Goal: Task Accomplishment & Management: Use online tool/utility

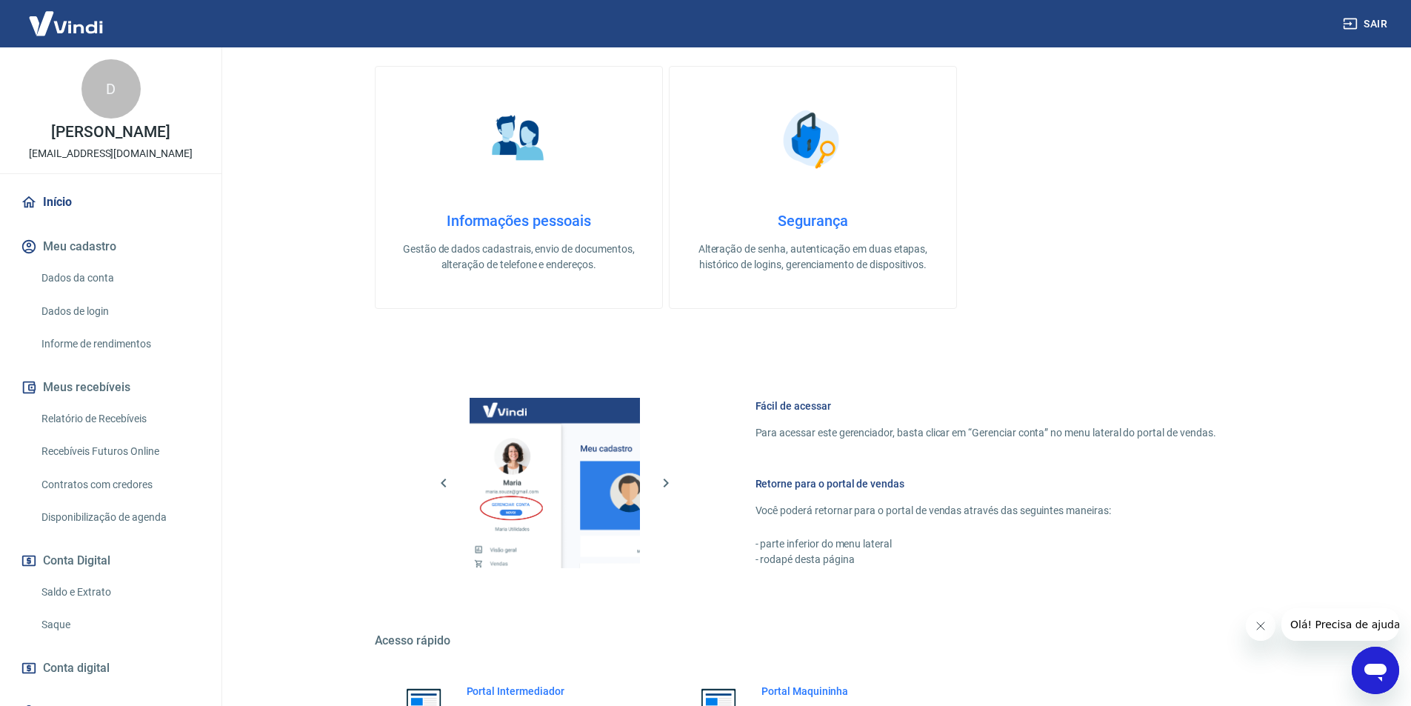
scroll to position [444, 0]
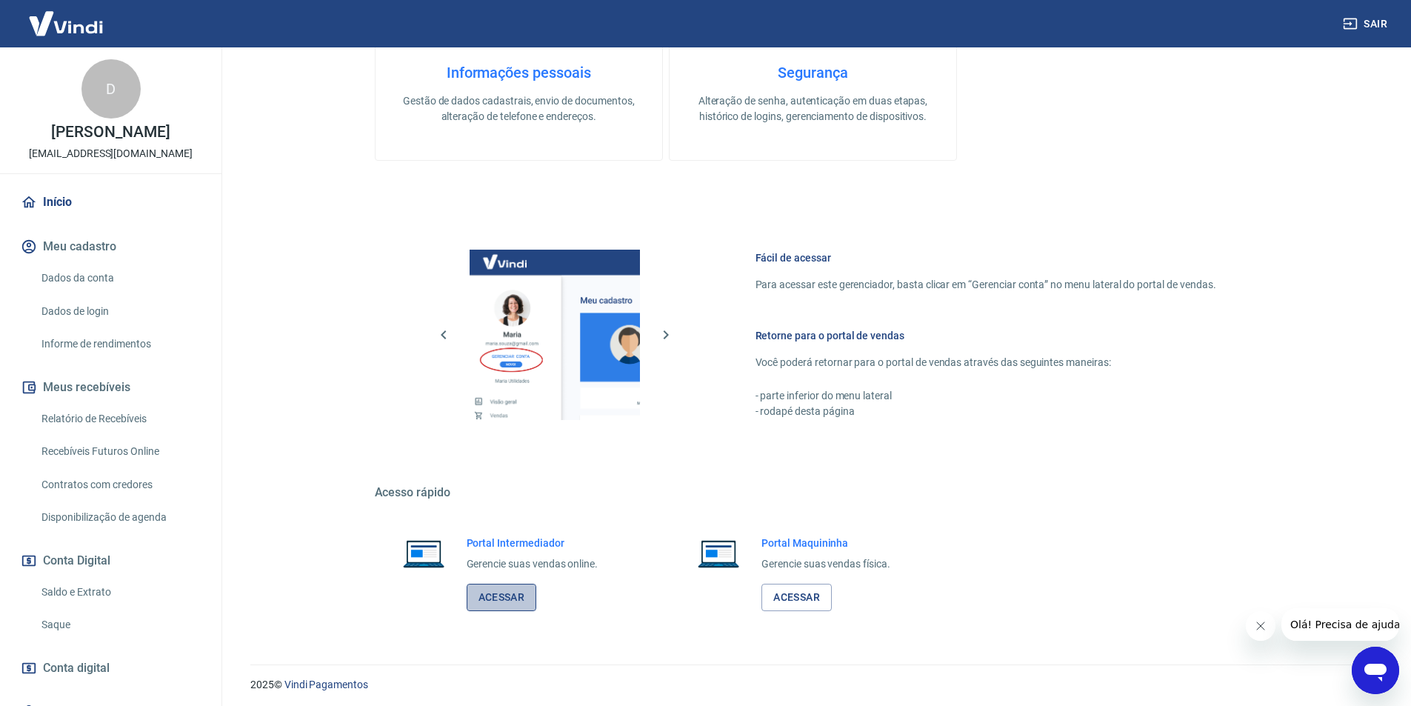
click at [495, 595] on link "Acessar" at bounding box center [502, 597] width 70 height 27
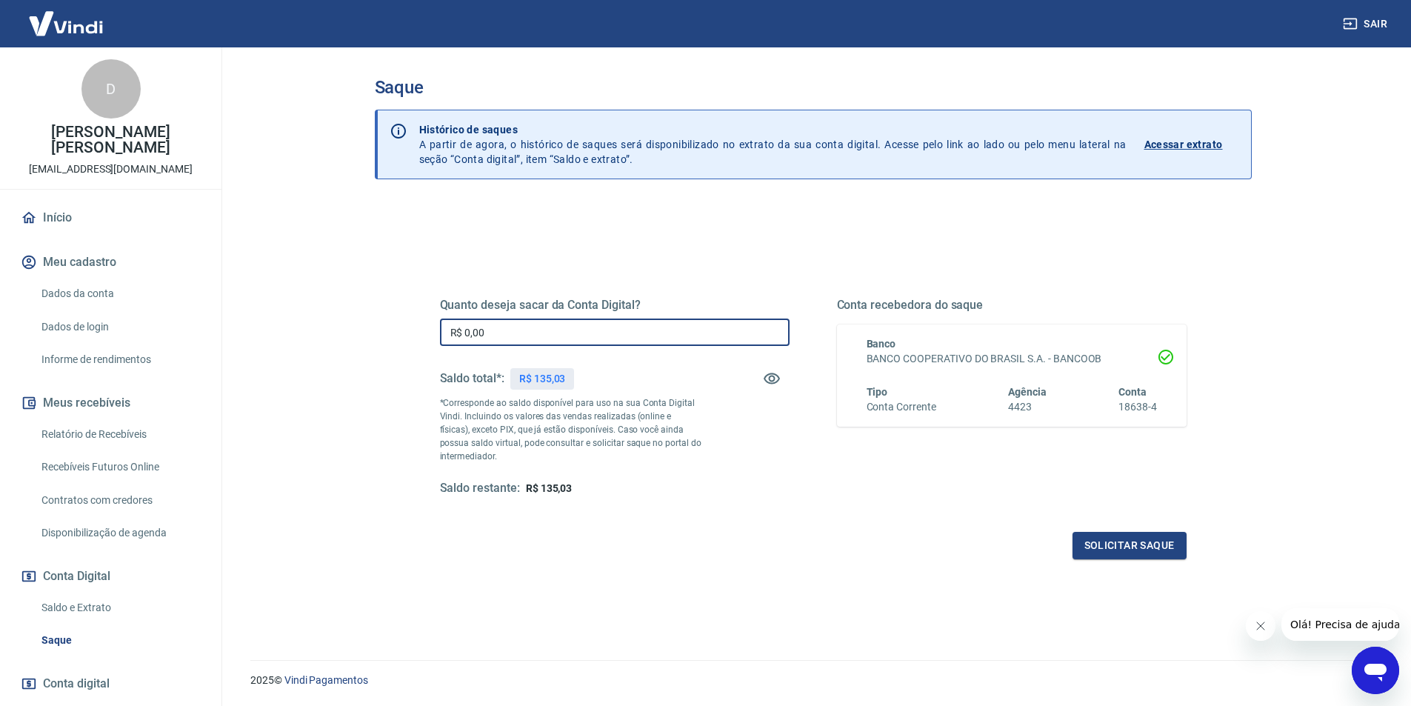
click at [679, 321] on input "R$ 0,00" at bounding box center [615, 331] width 350 height 27
type input "R$ 135,00"
click at [1140, 547] on button "Solicitar saque" at bounding box center [1129, 545] width 114 height 27
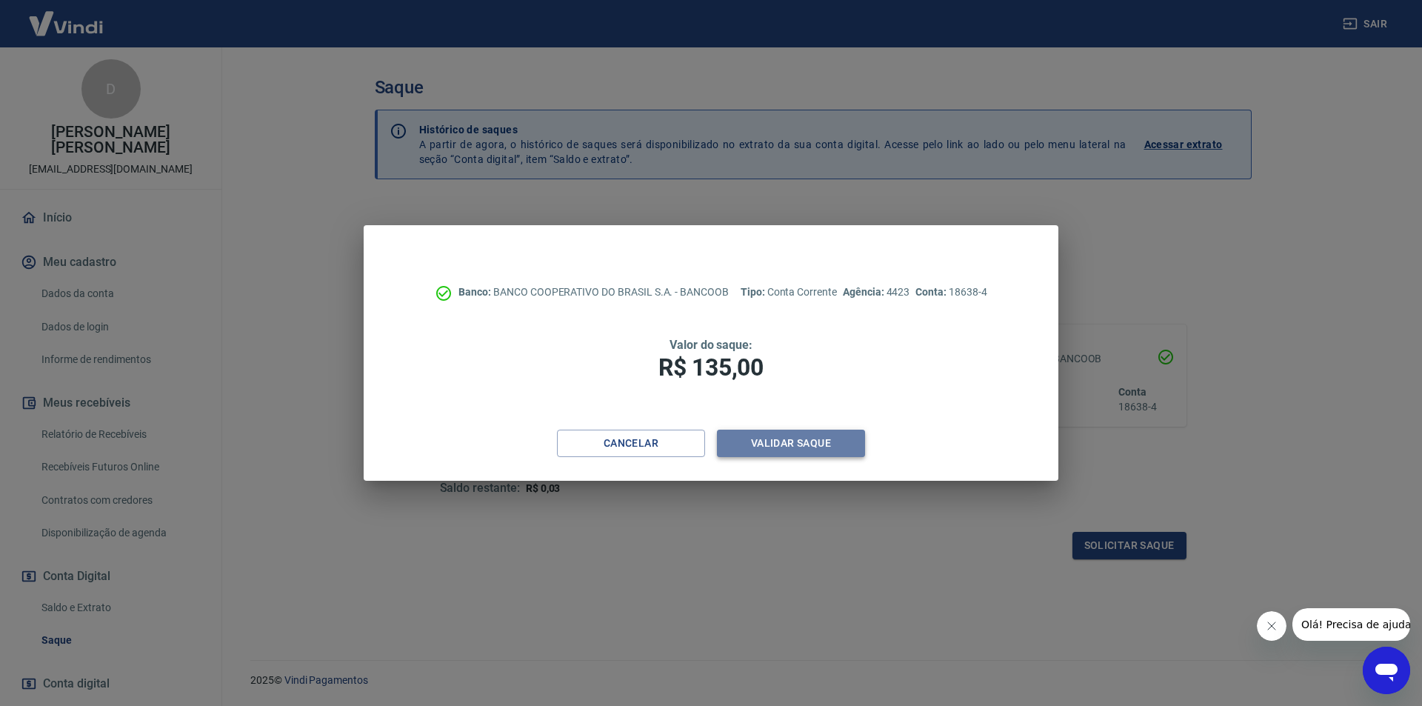
click at [761, 444] on button "Validar saque" at bounding box center [791, 443] width 148 height 27
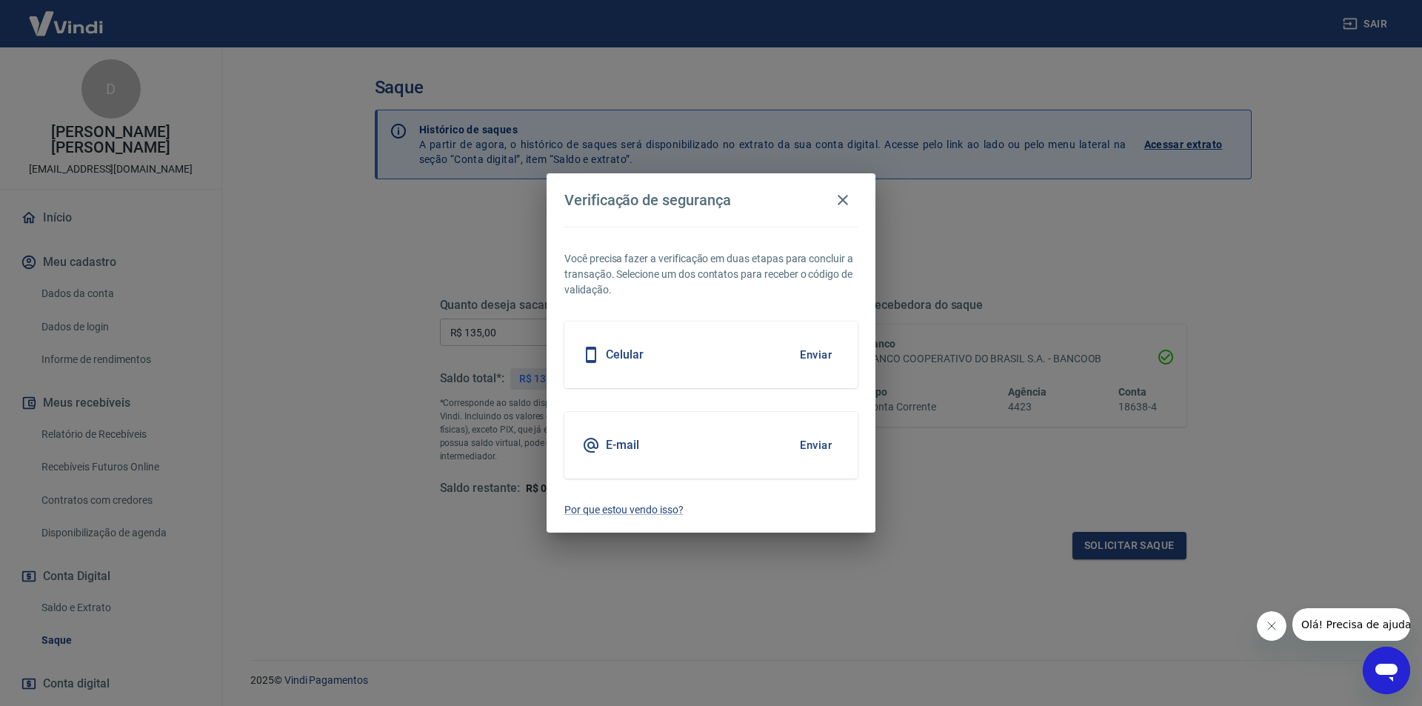
click at [746, 354] on div "Celular Enviar" at bounding box center [710, 354] width 293 height 67
click at [812, 352] on button "Enviar" at bounding box center [816, 354] width 48 height 31
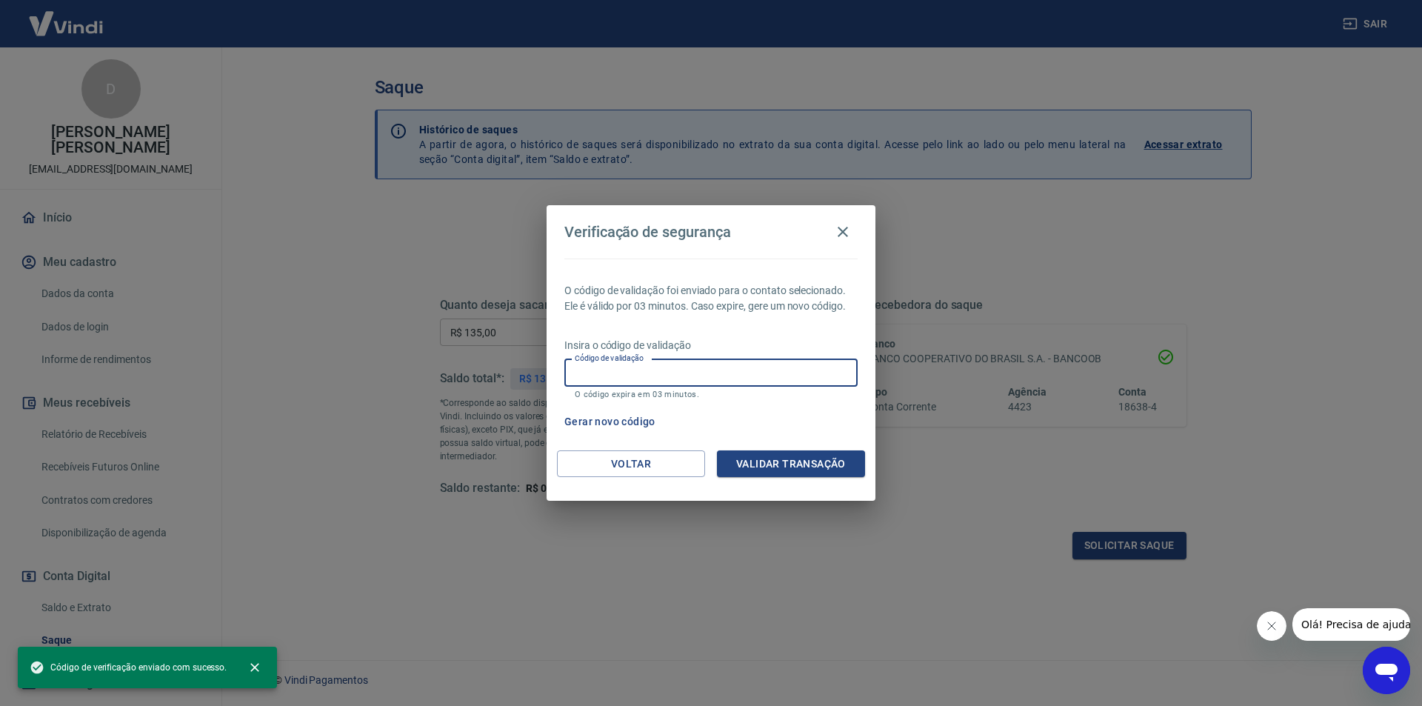
click at [795, 370] on input "Código de validação" at bounding box center [710, 372] width 293 height 27
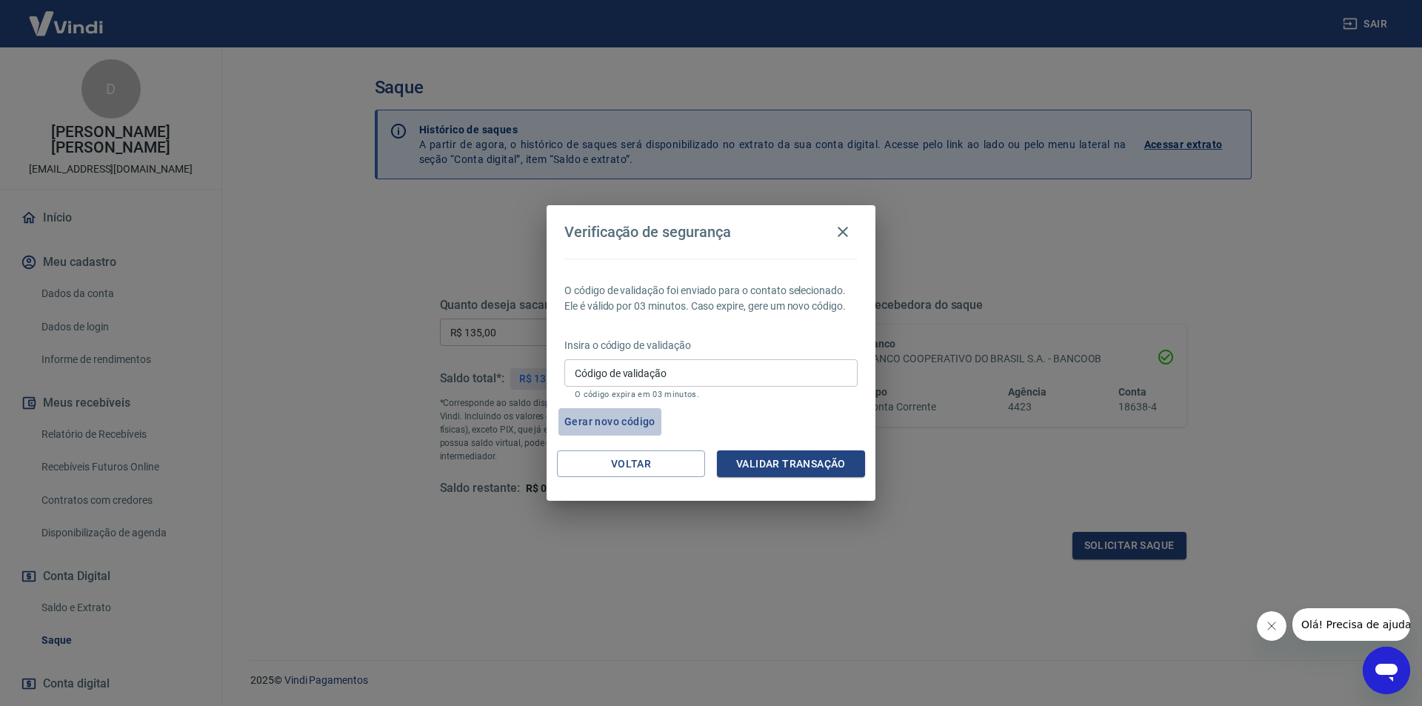
click at [618, 420] on button "Gerar novo código" at bounding box center [609, 421] width 103 height 27
